Goal: Task Accomplishment & Management: Manage account settings

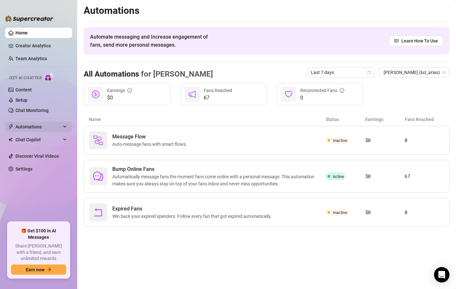
click at [65, 127] on icon at bounding box center [65, 127] width 3 height 0
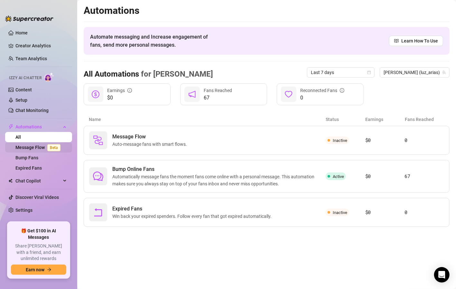
click at [35, 146] on link "Message Flow Beta" at bounding box center [39, 147] width 48 height 5
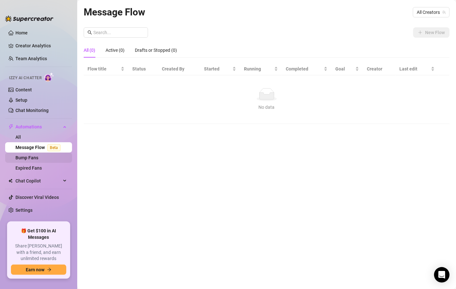
click at [23, 158] on link "Bump Fans" at bounding box center [26, 157] width 23 height 5
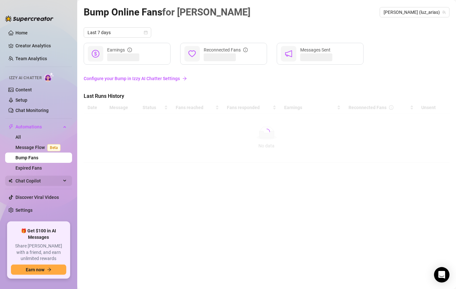
click at [23, 179] on span "Chat Copilot" at bounding box center [38, 181] width 46 height 10
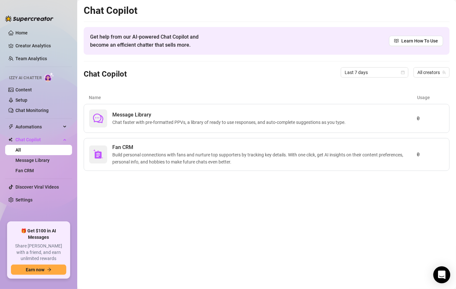
click at [442, 278] on icon "Open Intercom Messenger" at bounding box center [441, 275] width 7 height 8
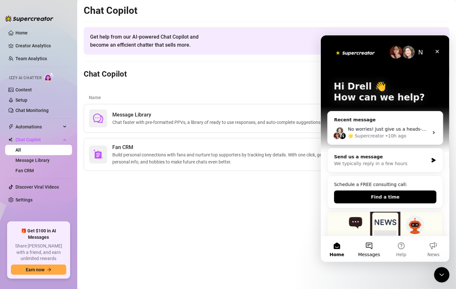
click at [369, 248] on button "Messages" at bounding box center [369, 249] width 32 height 26
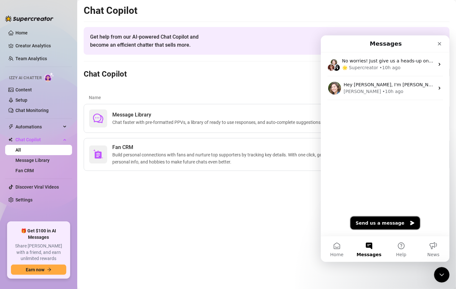
click at [392, 219] on button "Send us a message" at bounding box center [385, 222] width 70 height 13
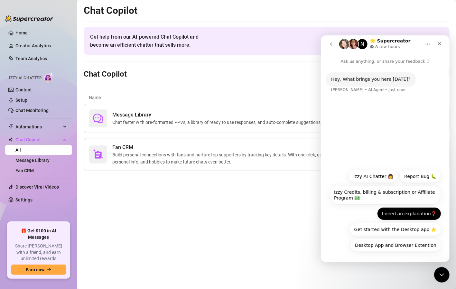
click at [418, 214] on button "I need an explanation❓" at bounding box center [409, 213] width 64 height 13
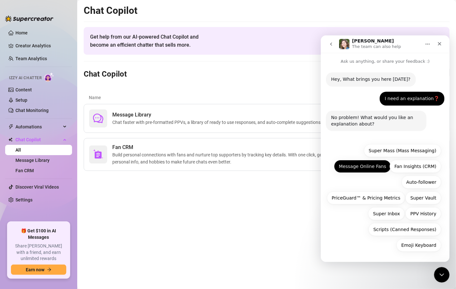
click at [370, 167] on button "Message Online Fans" at bounding box center [362, 166] width 57 height 13
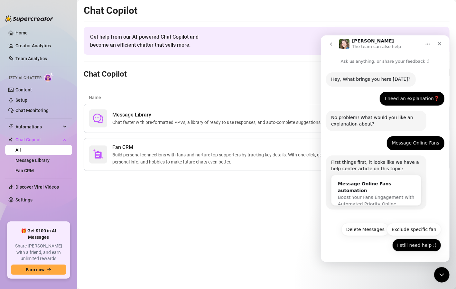
click at [411, 243] on button "I still need help :(" at bounding box center [416, 245] width 49 height 13
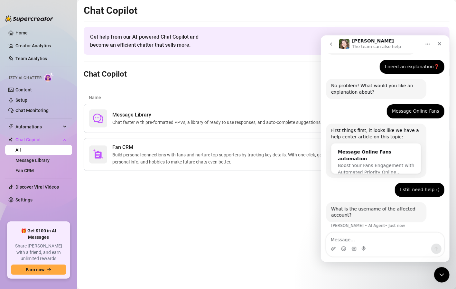
scroll to position [35, 0]
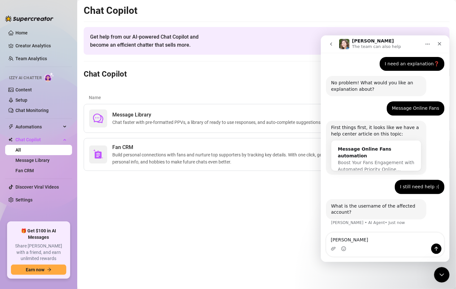
type textarea "[PERSON_NAME]"
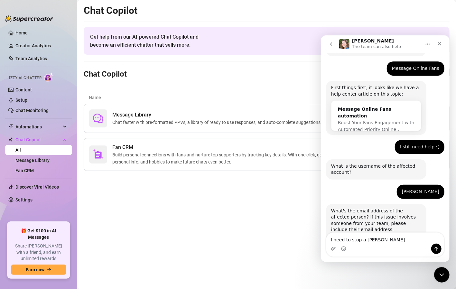
scroll to position [108, 0]
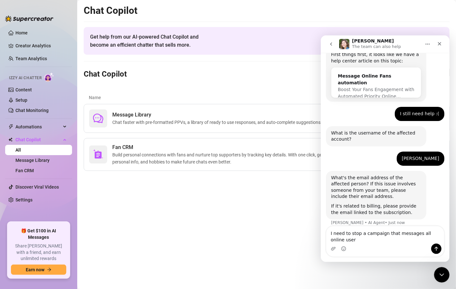
type textarea "I need to stop a campaign that messages all online users"
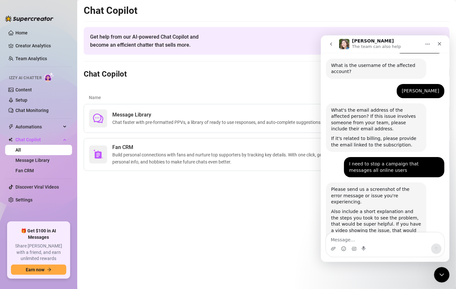
scroll to position [200, 0]
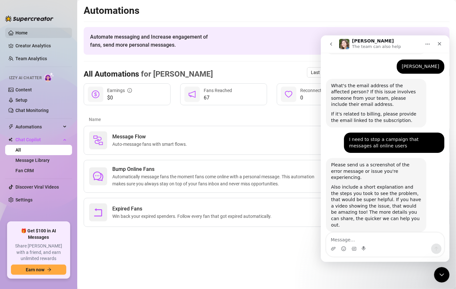
click at [22, 35] on link "Home" at bounding box center [21, 32] width 12 height 5
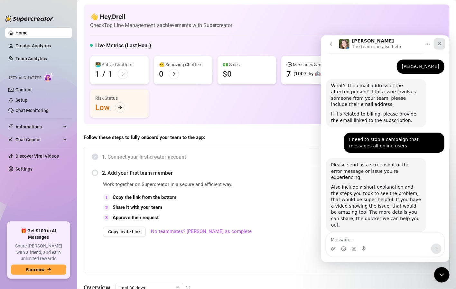
click at [438, 42] on icon "Close" at bounding box center [440, 44] width 4 height 4
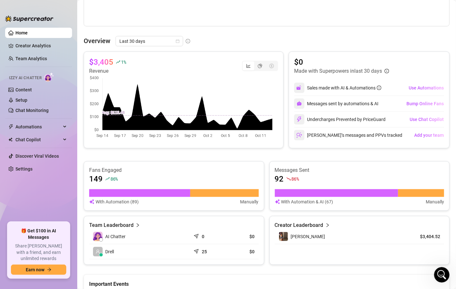
scroll to position [238, 0]
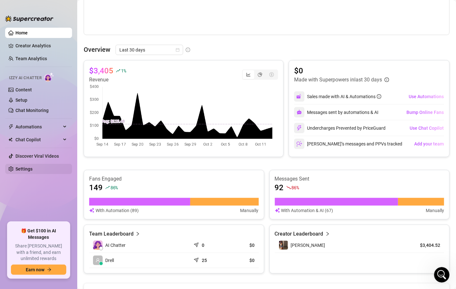
click at [25, 167] on link "Settings" at bounding box center [23, 168] width 17 height 5
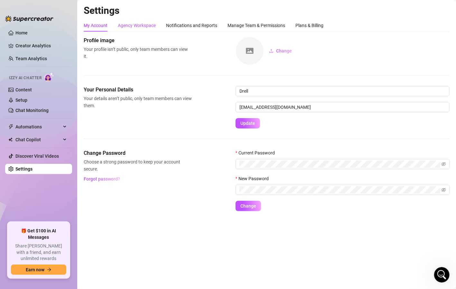
click at [141, 26] on div "Agency Workspace" at bounding box center [137, 25] width 38 height 7
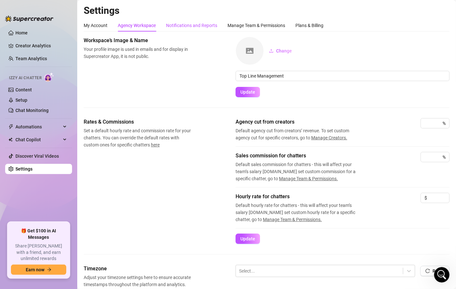
click at [193, 24] on div "Notifications and Reports" at bounding box center [191, 25] width 51 height 7
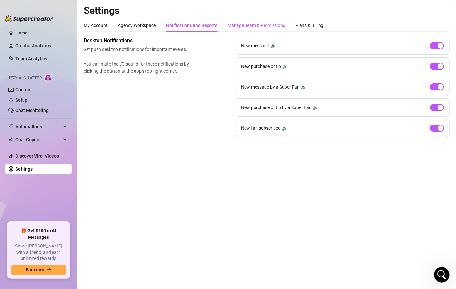
click at [253, 23] on div "Manage Team & Permissions" at bounding box center [257, 25] width 58 height 7
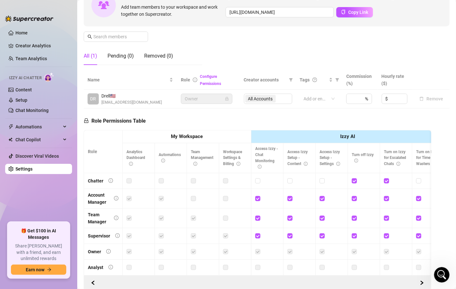
scroll to position [107, 0]
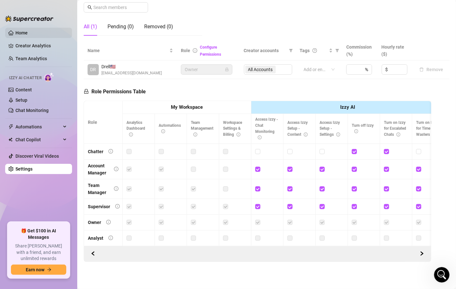
click at [28, 35] on link "Home" at bounding box center [21, 32] width 12 height 5
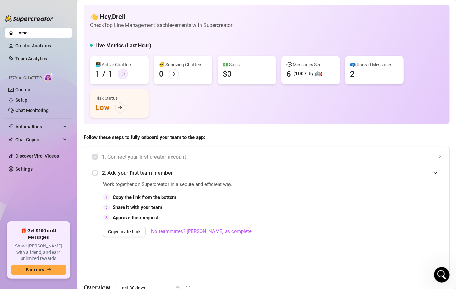
click at [121, 72] on icon "arrow-right" at bounding box center [123, 74] width 5 height 5
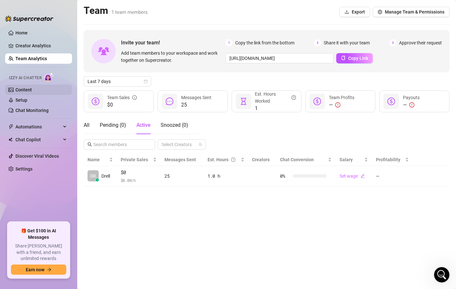
click at [31, 88] on link "Content" at bounding box center [23, 89] width 16 height 5
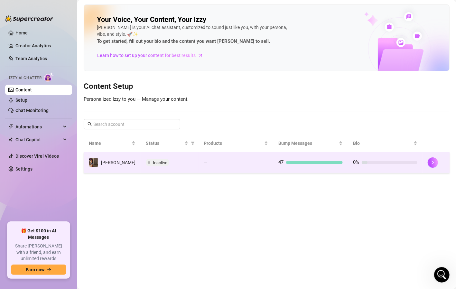
click at [309, 161] on div at bounding box center [314, 162] width 57 height 3
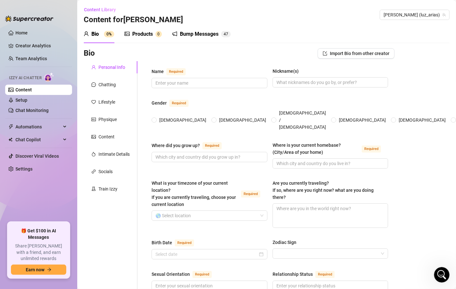
click at [193, 36] on div "Bump Messages" at bounding box center [199, 34] width 39 height 8
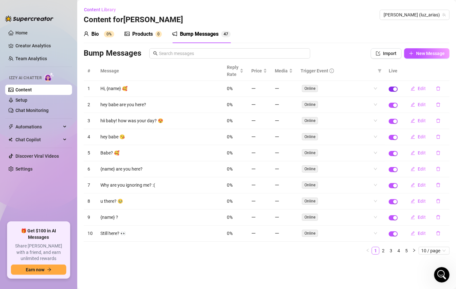
click at [395, 89] on div "button" at bounding box center [395, 89] width 4 height 4
click at [393, 87] on div "button" at bounding box center [392, 89] width 4 height 4
click at [26, 35] on link "Home" at bounding box center [21, 32] width 12 height 5
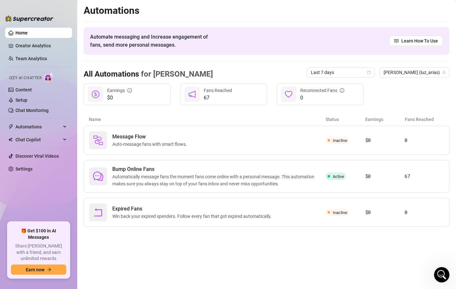
click at [34, 79] on span "Izzy AI Chatter" at bounding box center [25, 78] width 33 height 6
click at [27, 89] on link "Content" at bounding box center [23, 89] width 16 height 5
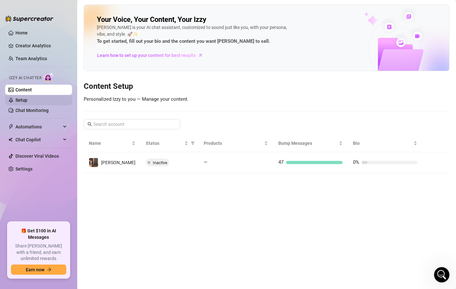
click at [27, 103] on link "Setup" at bounding box center [21, 100] width 12 height 5
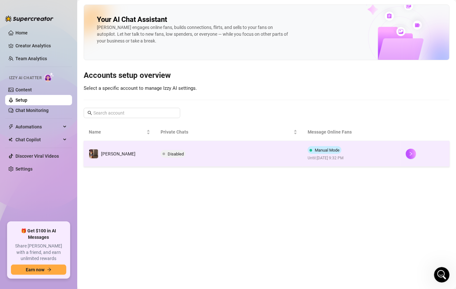
click at [315, 149] on span "Manual Mode" at bounding box center [327, 150] width 25 height 5
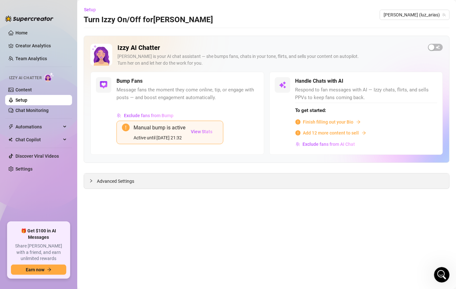
click at [95, 179] on div at bounding box center [93, 180] width 8 height 7
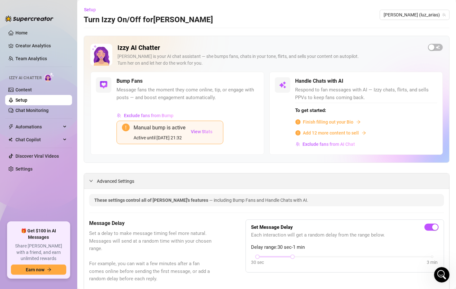
click at [91, 181] on icon "expanded" at bounding box center [91, 181] width 4 height 4
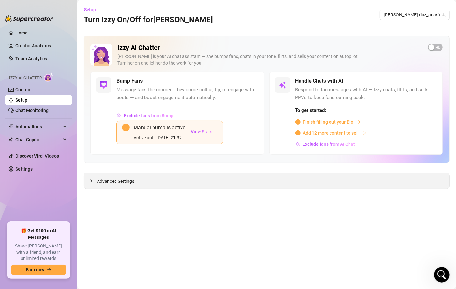
click at [122, 182] on span "Advanced Settings" at bounding box center [115, 181] width 37 height 7
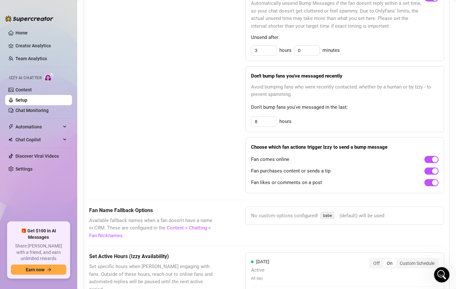
scroll to position [465, 0]
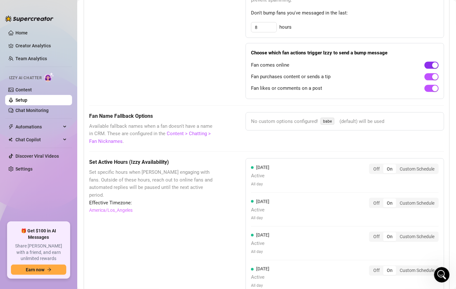
click at [432, 66] on div "button" at bounding box center [435, 65] width 6 height 6
click at [432, 76] on div "button" at bounding box center [435, 77] width 6 height 6
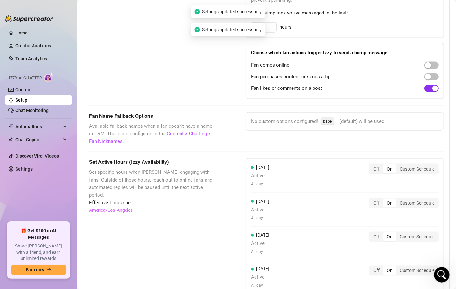
click at [432, 86] on div "button" at bounding box center [435, 89] width 6 height 6
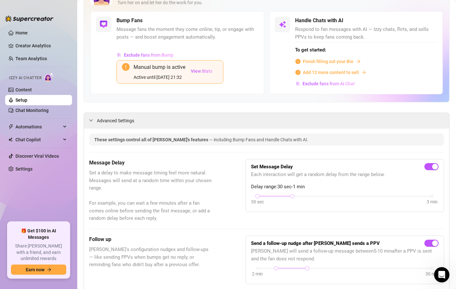
scroll to position [0, 0]
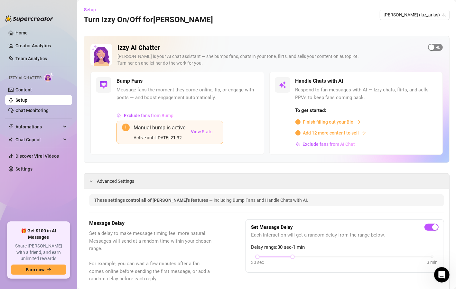
click at [430, 48] on span "button" at bounding box center [435, 47] width 15 height 7
click at [203, 130] on span "View Stats" at bounding box center [202, 131] width 22 height 5
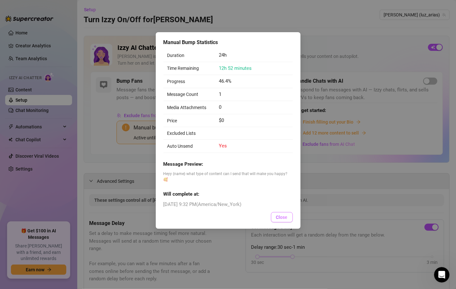
click at [280, 215] on span "Close" at bounding box center [282, 217] width 12 height 5
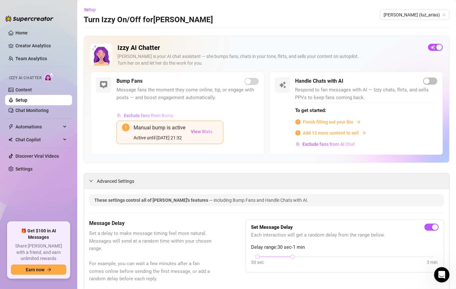
click at [149, 115] on span "Exclude fans from Bump" at bounding box center [149, 115] width 50 height 5
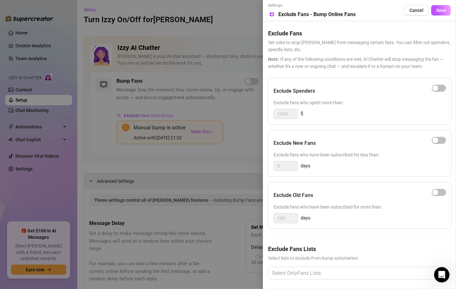
scroll to position [8, 0]
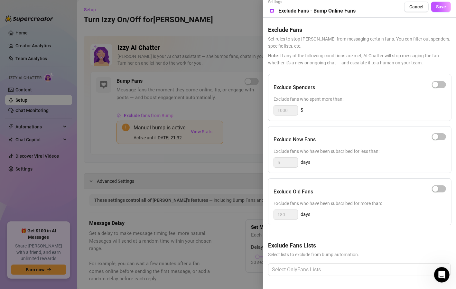
click at [253, 123] on div at bounding box center [228, 144] width 456 height 289
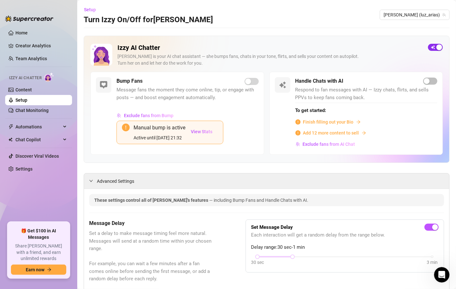
click at [437, 48] on div "button" at bounding box center [440, 47] width 6 height 6
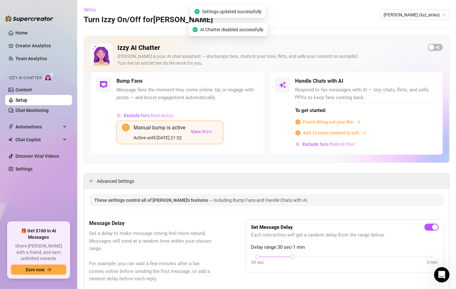
click at [89, 9] on span "Setup" at bounding box center [90, 9] width 12 height 5
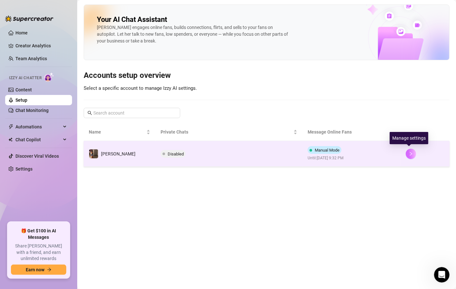
click at [407, 153] on button "button" at bounding box center [411, 154] width 10 height 10
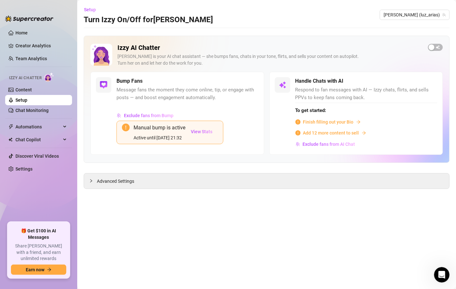
click at [140, 131] on div "Manual bump is active" at bounding box center [160, 128] width 52 height 8
click at [90, 12] on button "Setup" at bounding box center [92, 10] width 17 height 10
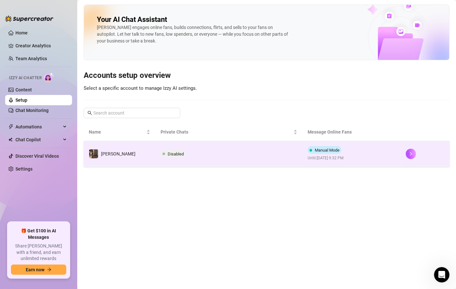
click at [321, 149] on span "Manual Mode" at bounding box center [327, 150] width 25 height 5
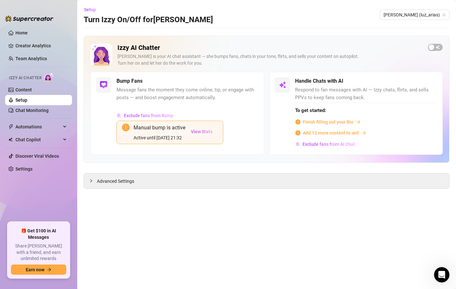
click at [215, 148] on div "Exclude fans from Bump Manual bump is active Active until [DATE] 21:32 View Sta…" at bounding box center [188, 129] width 142 height 39
click at [92, 180] on icon "collapsed" at bounding box center [91, 180] width 2 height 3
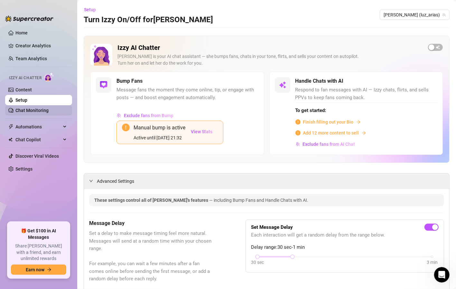
click at [42, 110] on link "Chat Monitoring" at bounding box center [31, 110] width 33 height 5
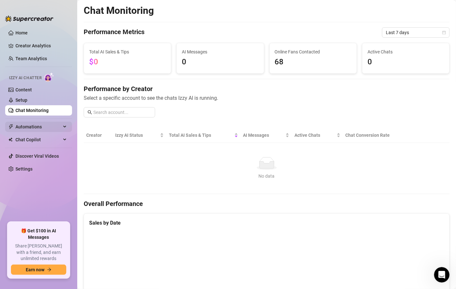
click at [63, 126] on div "Automations" at bounding box center [38, 127] width 67 height 10
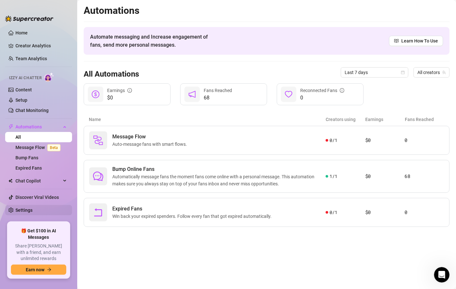
click at [33, 208] on link "Settings" at bounding box center [23, 210] width 17 height 5
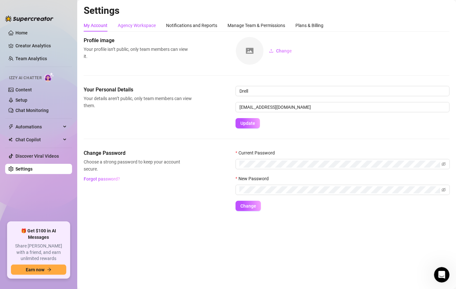
click at [139, 27] on div "Agency Workspace" at bounding box center [137, 25] width 38 height 7
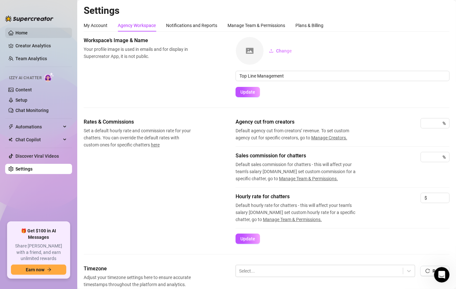
click at [28, 35] on link "Home" at bounding box center [21, 32] width 12 height 5
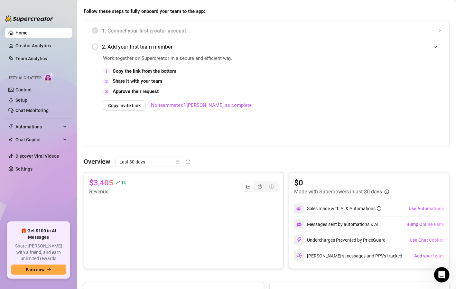
scroll to position [126, 0]
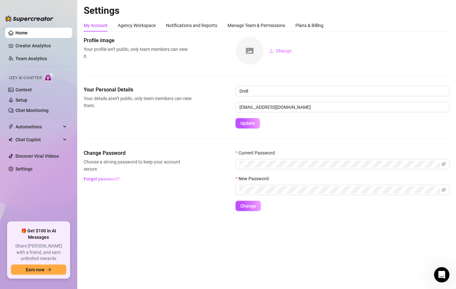
click at [28, 33] on link "Home" at bounding box center [21, 32] width 12 height 5
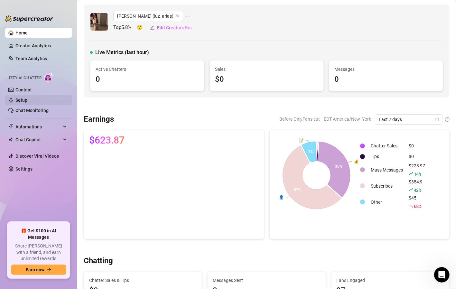
click at [27, 100] on link "Setup" at bounding box center [21, 100] width 12 height 5
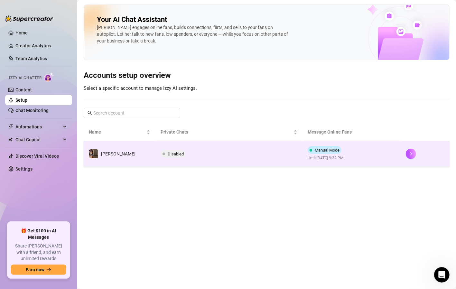
click at [168, 153] on span "Disabled" at bounding box center [176, 154] width 16 height 5
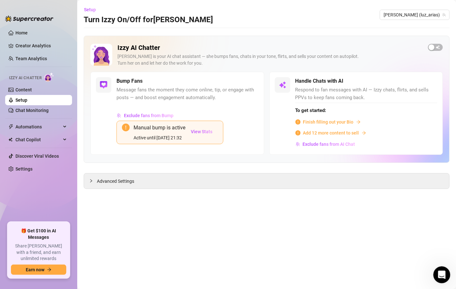
click at [442, 271] on icon "Open Intercom Messenger" at bounding box center [441, 274] width 11 height 11
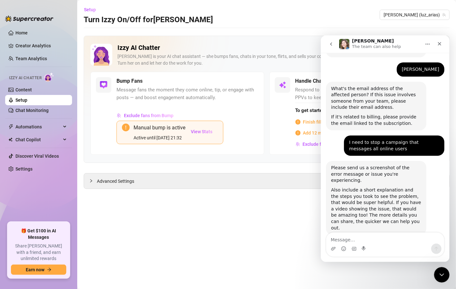
scroll to position [200, 0]
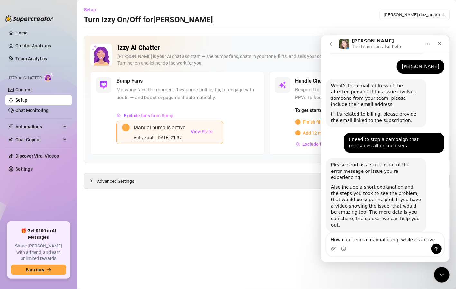
type textarea "How can I end a manual bump while its active?"
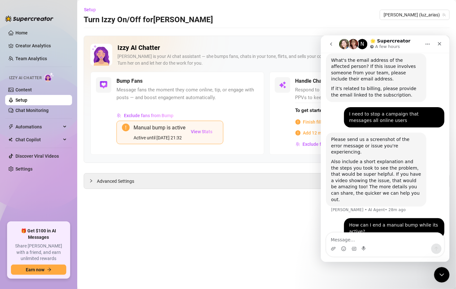
click at [235, 206] on main "Setup Turn Izzy On/Off for [PERSON_NAME] (luz_arias) Izzy AI Chatter [PERSON_NA…" at bounding box center [266, 144] width 379 height 289
click at [203, 135] on button "View Stats" at bounding box center [201, 132] width 33 height 16
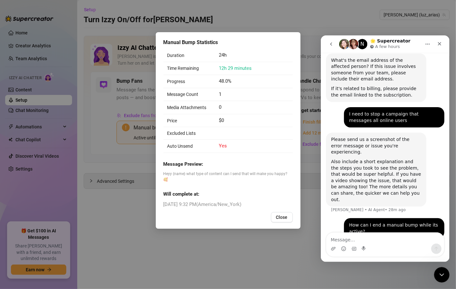
click at [231, 66] on span "12h 29 minutes" at bounding box center [235, 68] width 33 height 6
click at [288, 212] on button "Close" at bounding box center [282, 217] width 22 height 10
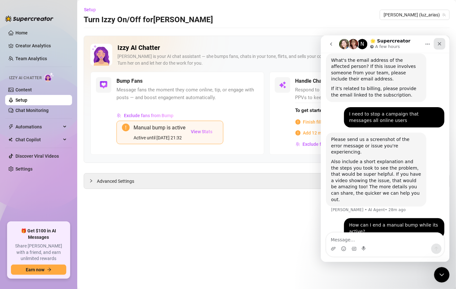
click at [438, 47] on div "Close" at bounding box center [440, 44] width 12 height 12
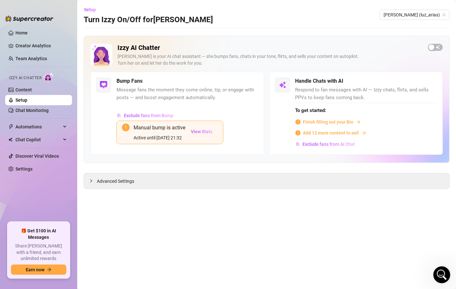
click at [444, 269] on div "Open Intercom Messenger" at bounding box center [440, 273] width 21 height 21
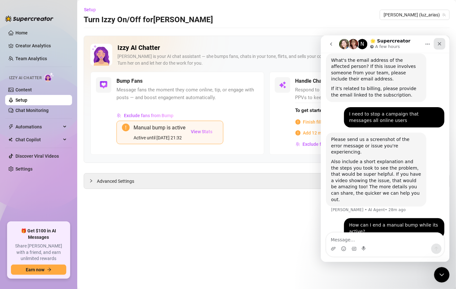
click at [440, 44] on icon "Close" at bounding box center [440, 44] width 4 height 4
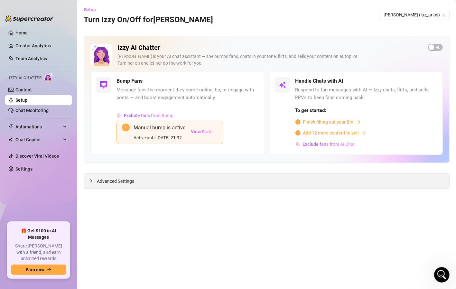
click at [90, 181] on icon "collapsed" at bounding box center [91, 181] width 4 height 4
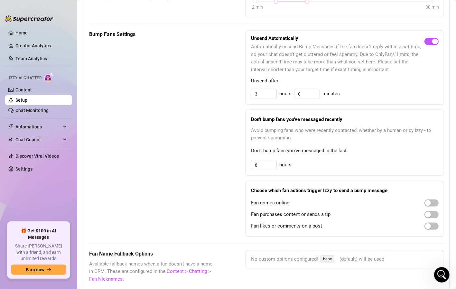
scroll to position [400, 0]
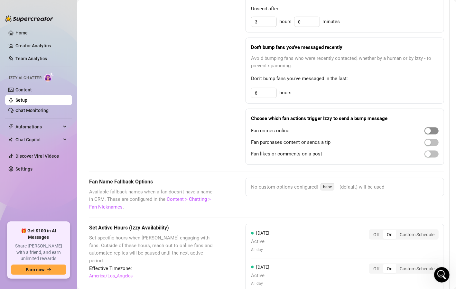
click at [425, 129] on div "button" at bounding box center [428, 131] width 6 height 6
click at [425, 140] on div "button" at bounding box center [428, 143] width 6 height 6
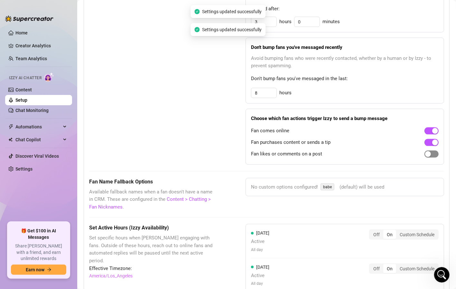
click at [425, 151] on div "button" at bounding box center [428, 154] width 6 height 6
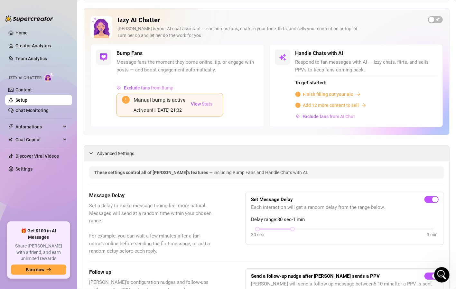
scroll to position [0, 0]
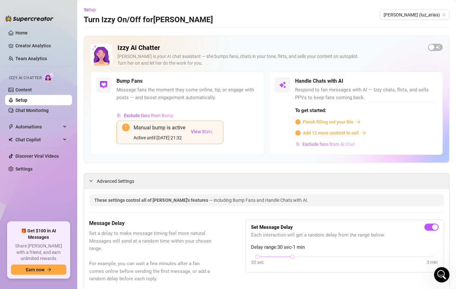
click at [320, 142] on span "Exclude fans from AI Chat" at bounding box center [329, 144] width 52 height 5
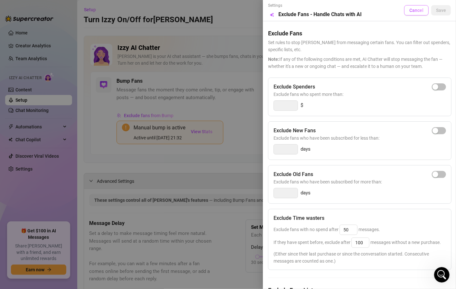
click at [404, 12] on button "Cancel" at bounding box center [416, 10] width 24 height 10
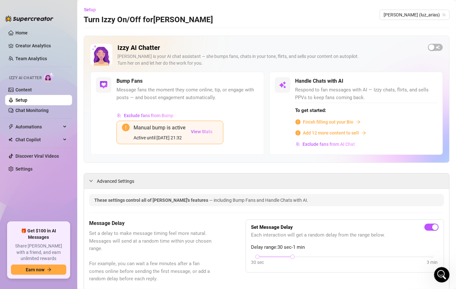
click at [173, 93] on span "Message fans the moment they come online, tip, or engage with posts — and boost…" at bounding box center [188, 93] width 142 height 15
click at [123, 80] on h5 "Bump Fans" at bounding box center [130, 81] width 26 height 8
